Goal: Task Accomplishment & Management: Manage account settings

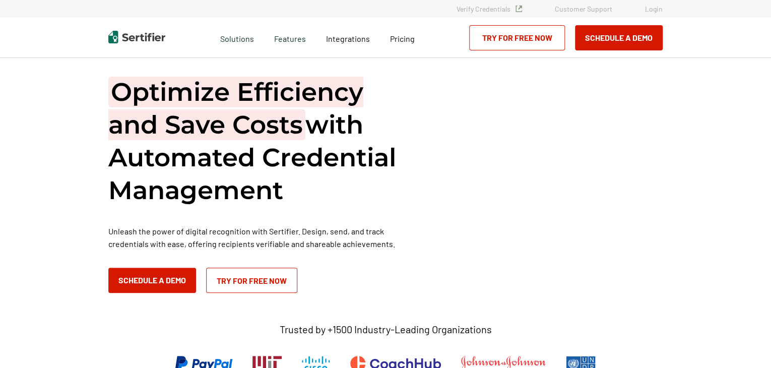
click at [654, 9] on link "Login" at bounding box center [654, 9] width 18 height 9
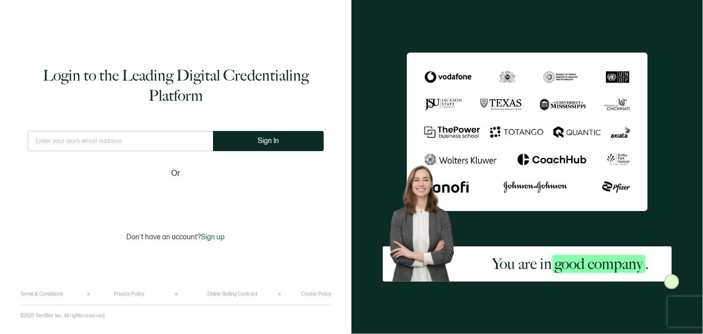
click at [149, 139] on input "text" at bounding box center [120, 141] width 185 height 20
click at [111, 139] on input "text" at bounding box center [120, 141] width 185 height 20
type input "[EMAIL_ADDRESS][DOMAIN_NAME]"
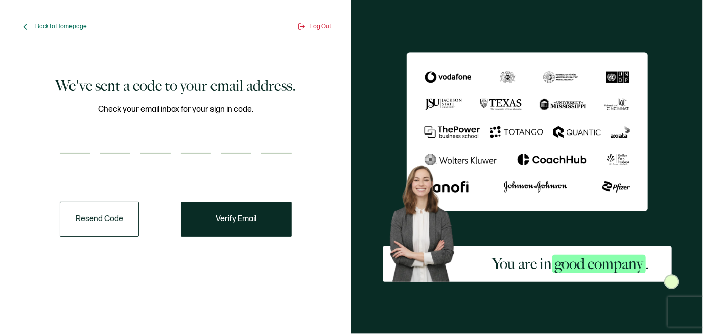
click at [82, 140] on input "number" at bounding box center [75, 144] width 30 height 20
paste input "5"
type input "5"
type input "9"
type input "2"
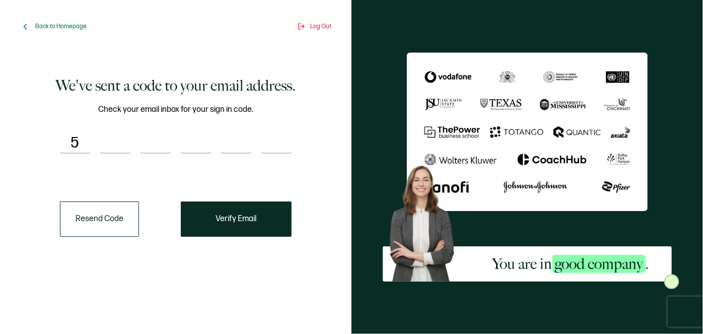
type input "9"
type input "8"
type input "3"
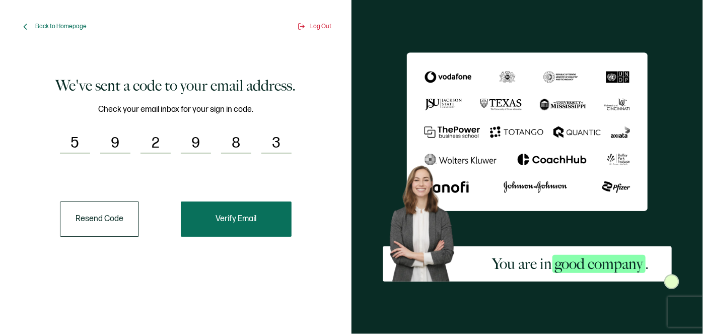
click at [248, 228] on button "Verify Email" at bounding box center [236, 219] width 111 height 35
